Goal: Task Accomplishment & Management: Use online tool/utility

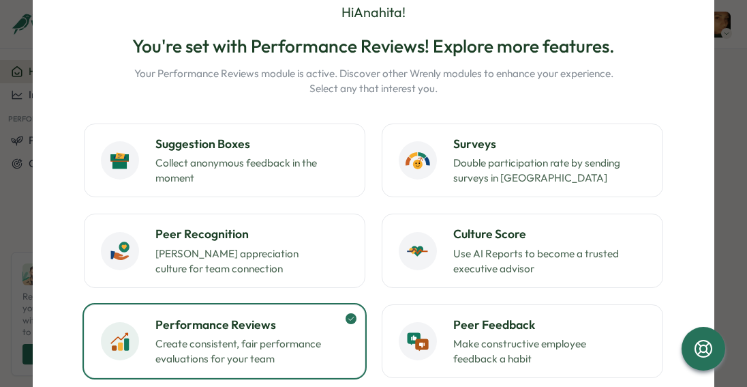
scroll to position [56, 0]
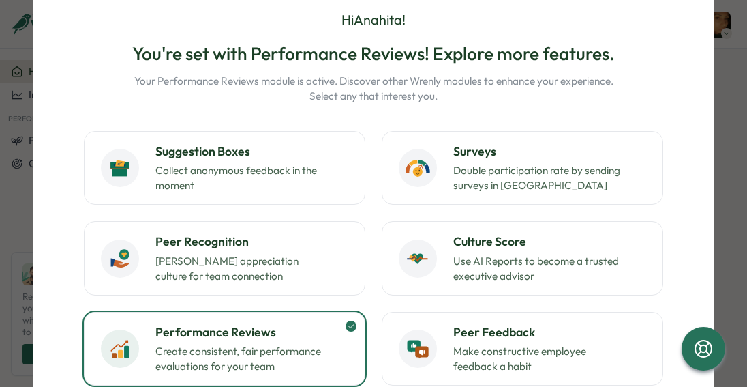
click at [53, 254] on div "Hi [PERSON_NAME] ! You're set with Performance Reviews! Explore more features. …" at bounding box center [373, 260] width 649 height 545
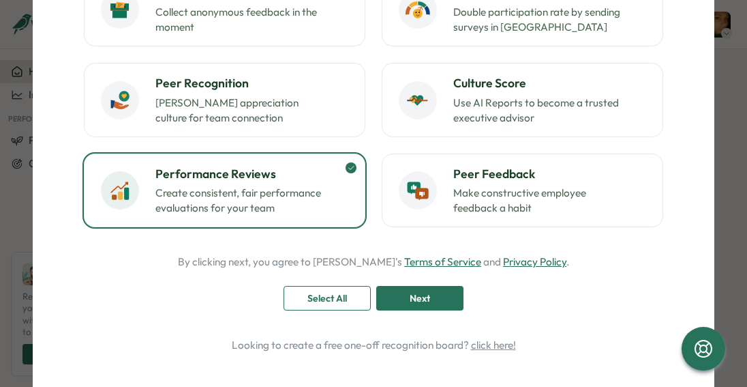
scroll to position [215, 0]
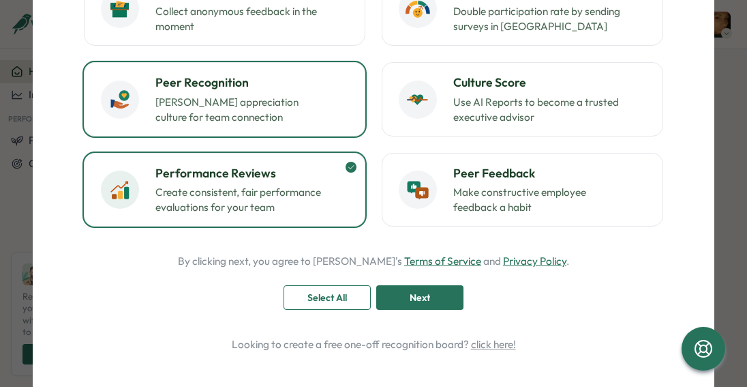
click at [122, 96] on icon at bounding box center [124, 95] width 5 height 5
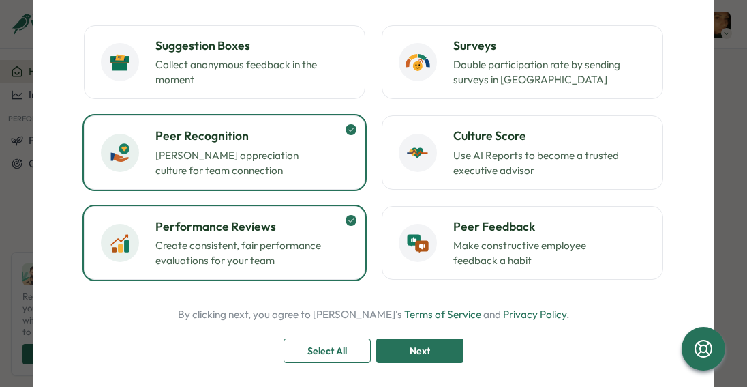
scroll to position [148, 0]
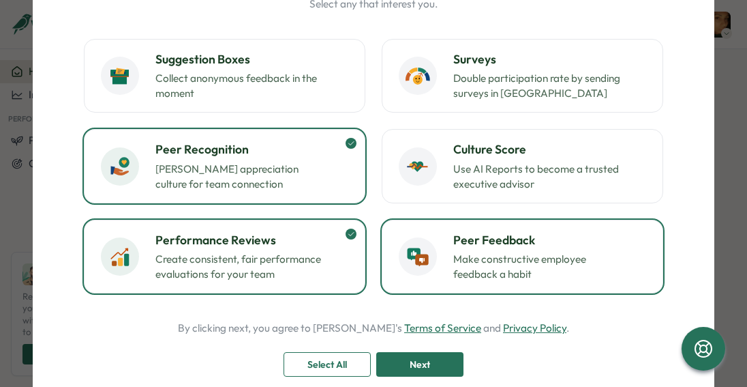
click at [484, 260] on p "Make constructive employee feedback a habit" at bounding box center [538, 267] width 170 height 30
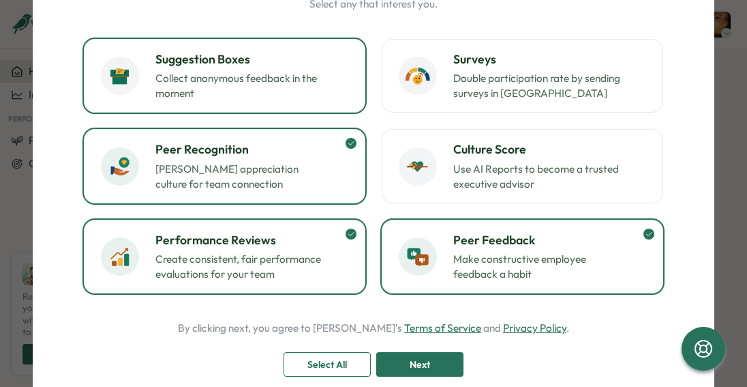
click at [199, 61] on h3 "Suggestion Boxes" at bounding box center [251, 59] width 193 height 18
click at [438, 359] on div "Next" at bounding box center [419, 364] width 61 height 23
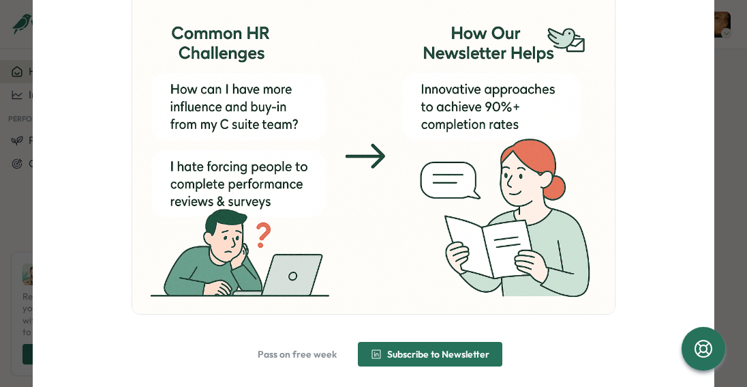
scroll to position [194, 0]
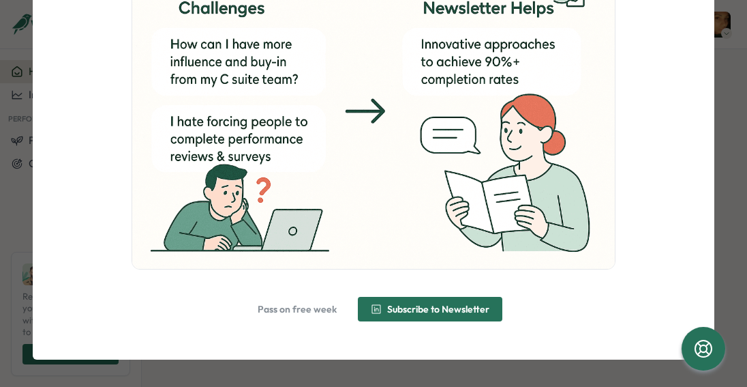
click at [423, 313] on span "Subscribe to Newsletter" at bounding box center [438, 309] width 102 height 10
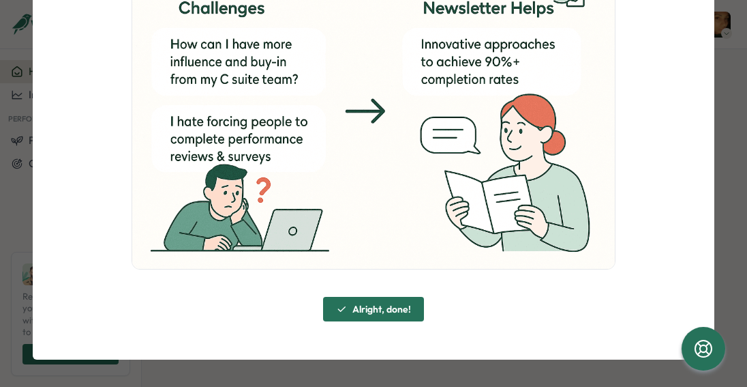
click at [362, 318] on span "Alright, done!" at bounding box center [373, 308] width 75 height 23
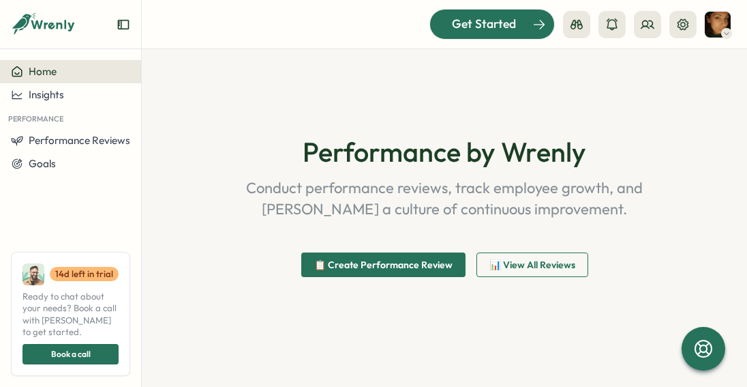
click at [456, 25] on span "Get Started" at bounding box center [484, 24] width 64 height 18
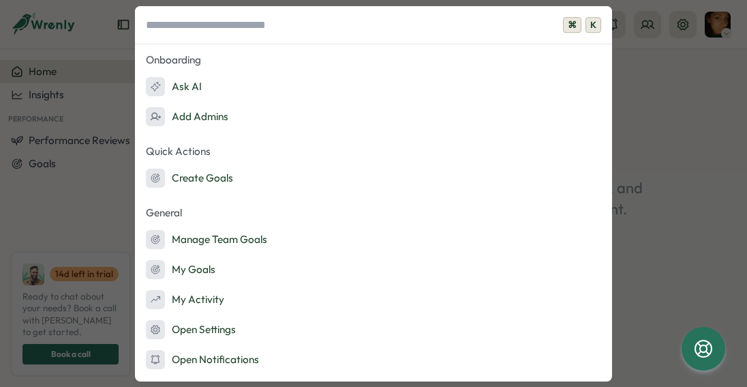
click at [738, 189] on div "⌘ K Onboarding Ask AI Add Admins Quick Actions Create Goals General Manage Team…" at bounding box center [373, 193] width 747 height 387
